Goal: Information Seeking & Learning: Learn about a topic

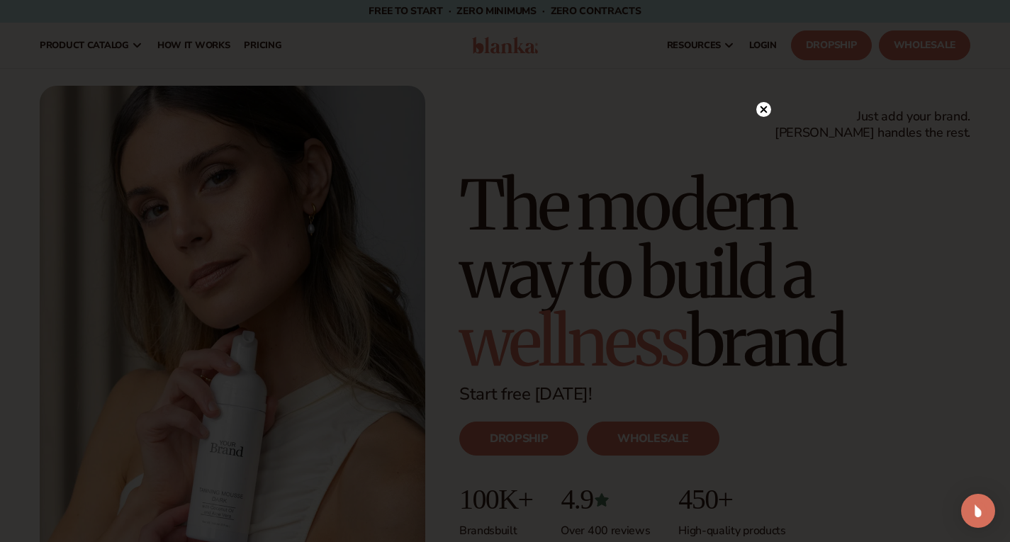
click at [767, 106] on circle at bounding box center [763, 109] width 15 height 15
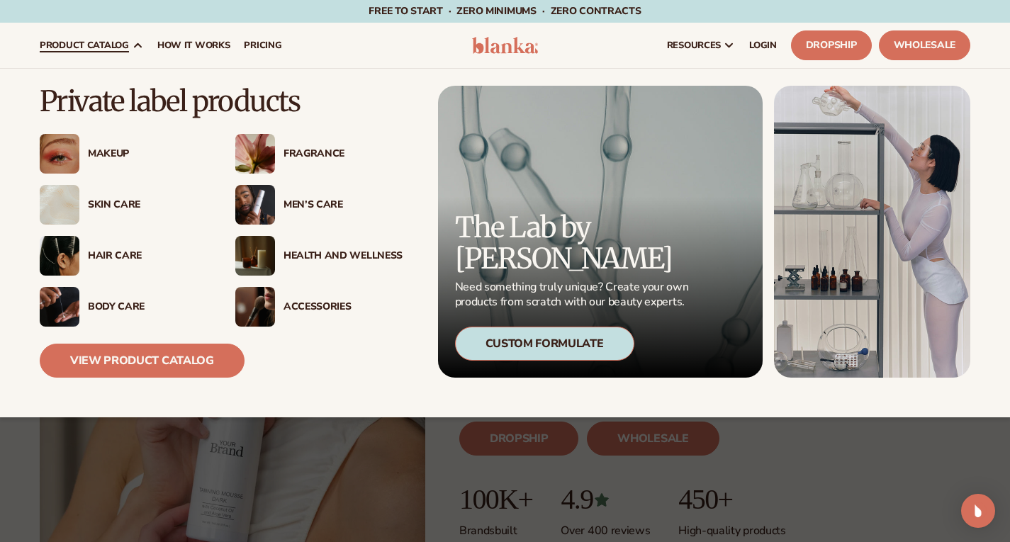
click at [119, 204] on div "Skin Care" at bounding box center [147, 205] width 119 height 12
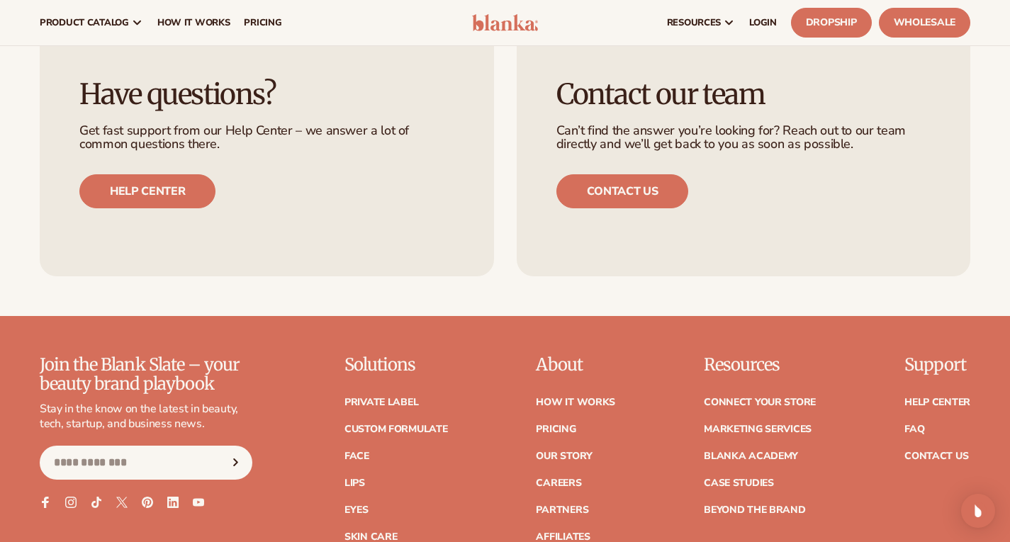
scroll to position [4386, 0]
